Goal: Information Seeking & Learning: Learn about a topic

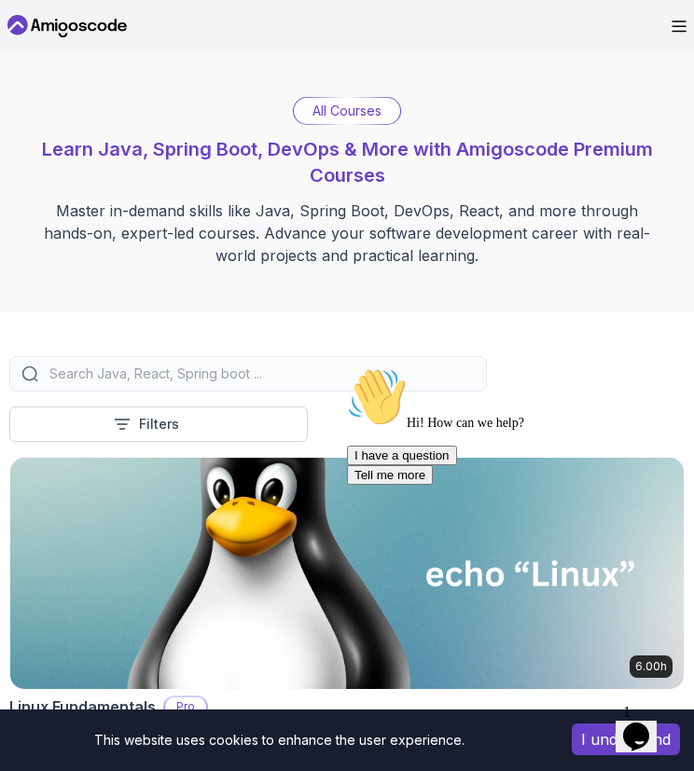
click at [249, 376] on input "search" at bounding box center [260, 374] width 429 height 19
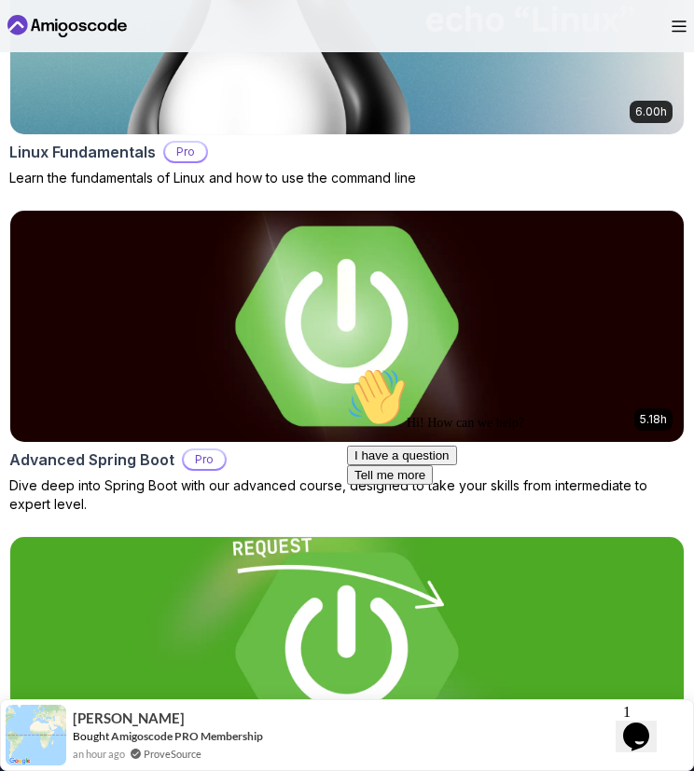
scroll to position [556, 0]
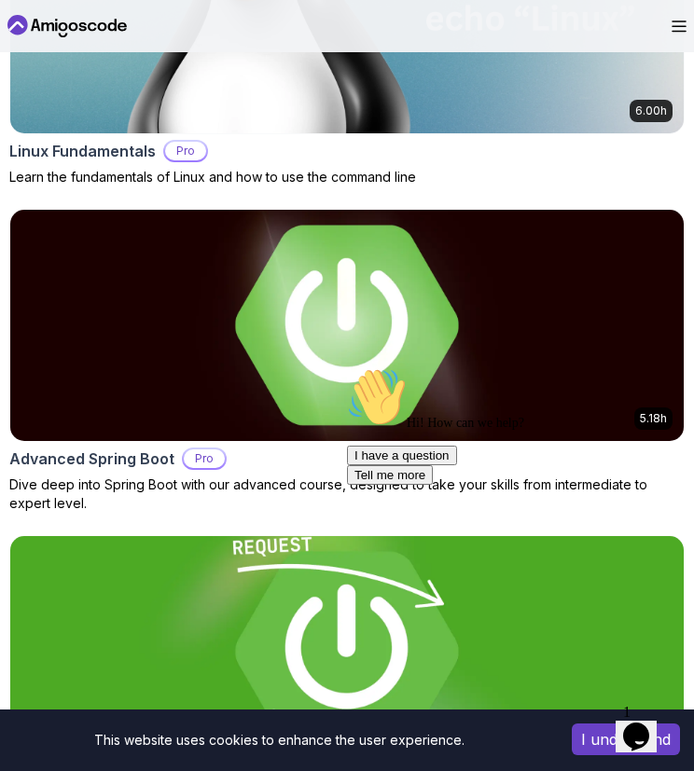
click at [332, 383] on img at bounding box center [347, 325] width 674 height 231
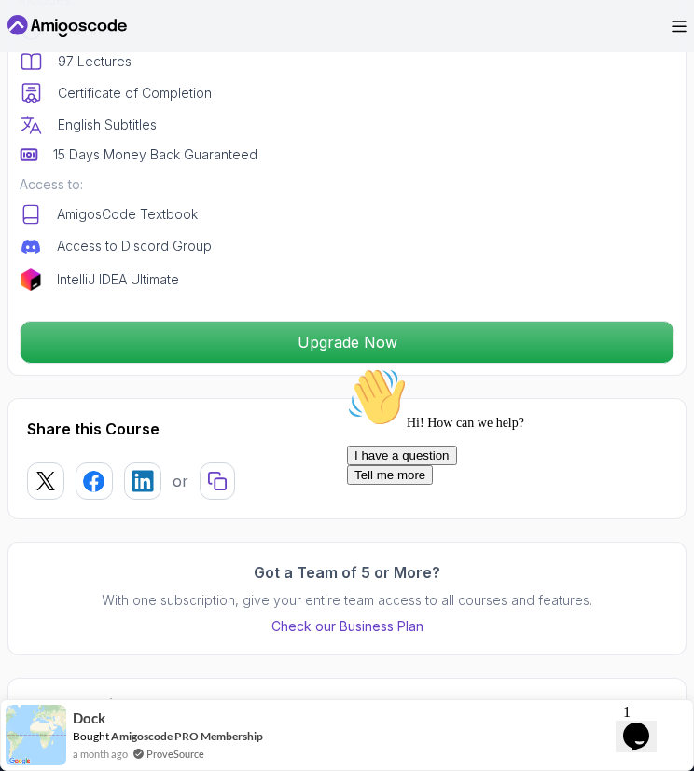
scroll to position [765, 0]
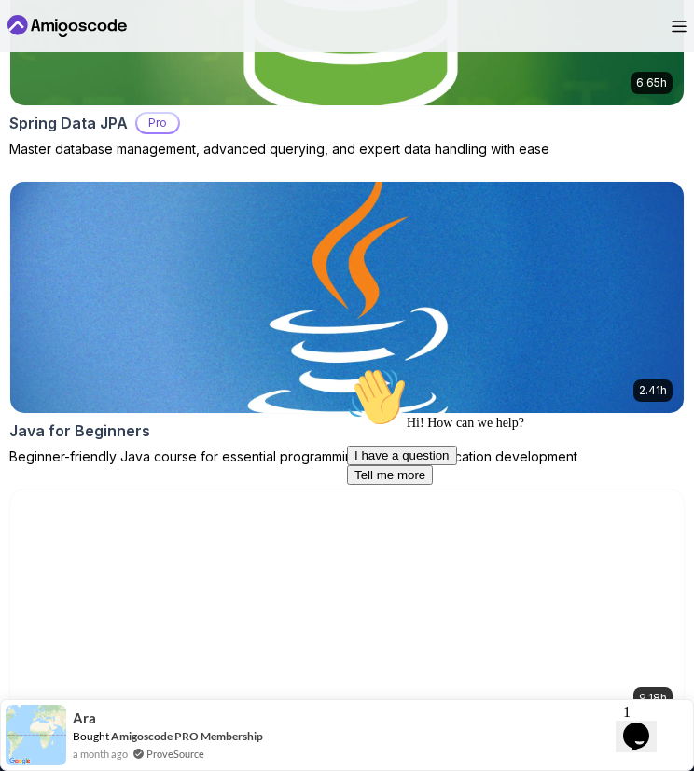
scroll to position [1851, 0]
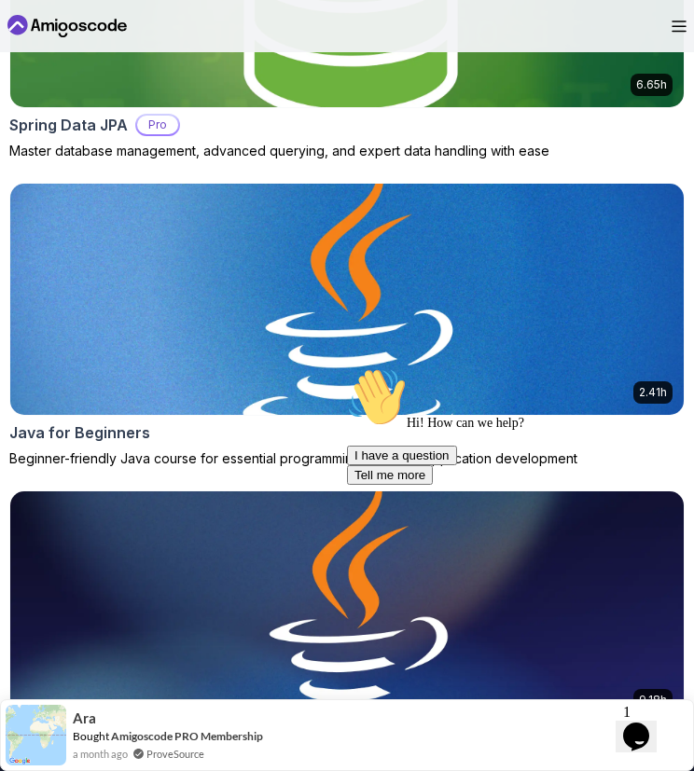
click at [334, 316] on img at bounding box center [346, 299] width 707 height 243
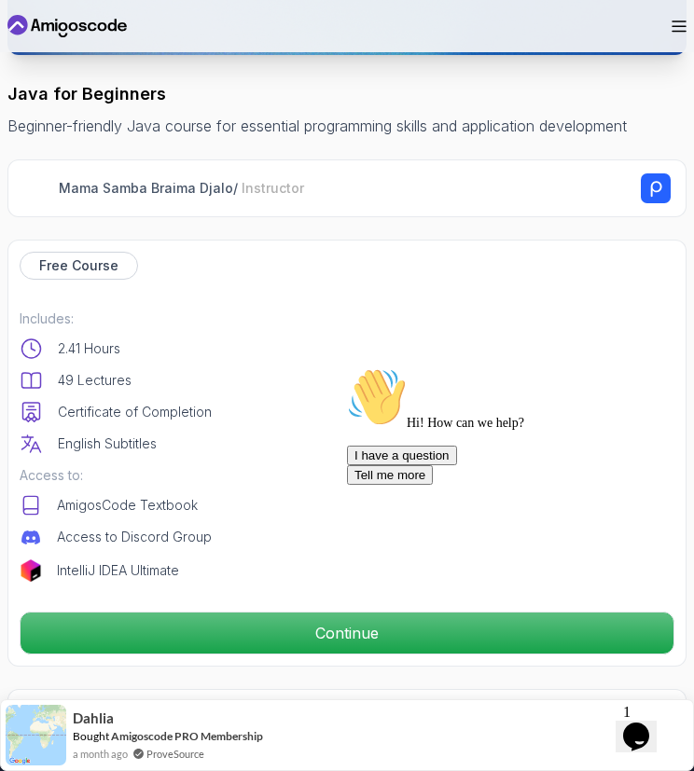
scroll to position [422, 0]
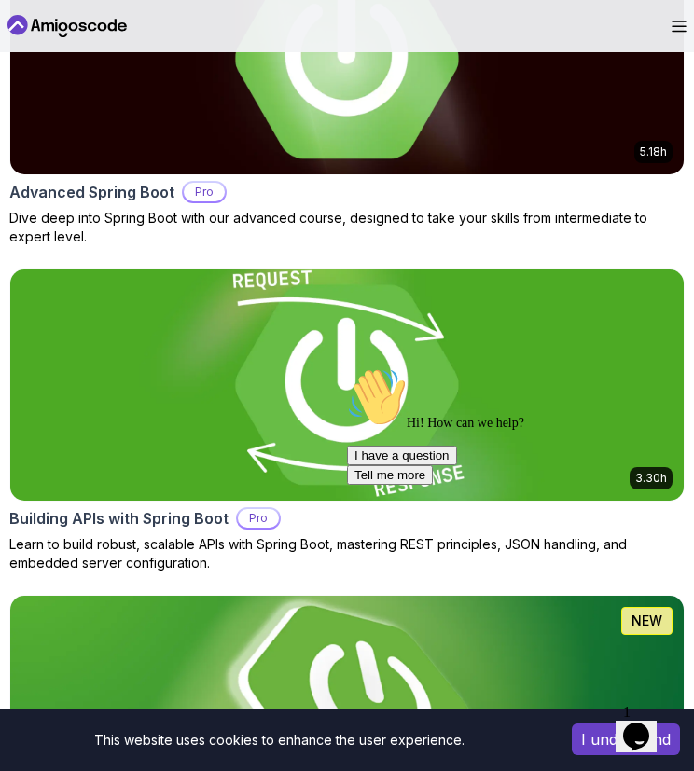
scroll to position [869, 0]
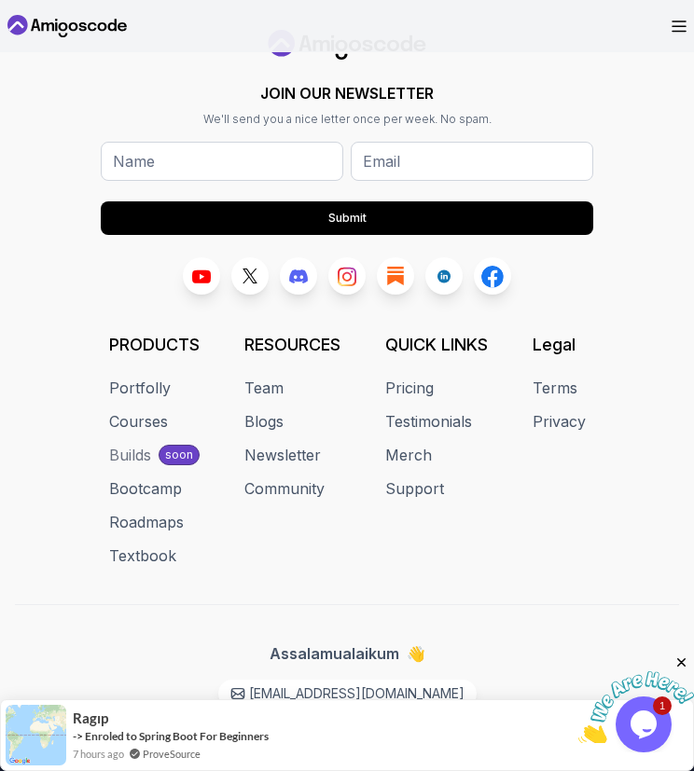
scroll to position [4950, 0]
